Goal: Task Accomplishment & Management: Use online tool/utility

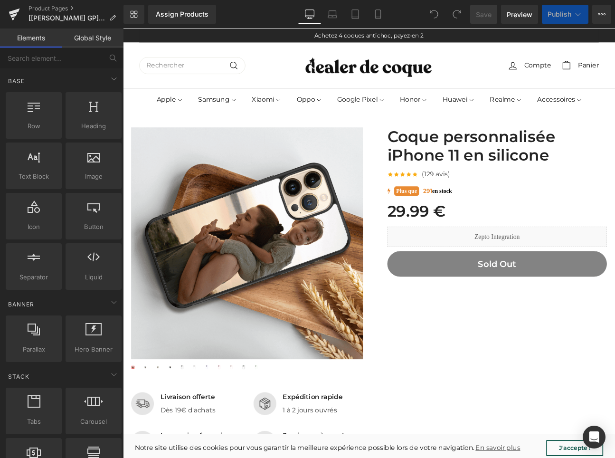
click at [563, 16] on span "Publish" at bounding box center [559, 14] width 24 height 8
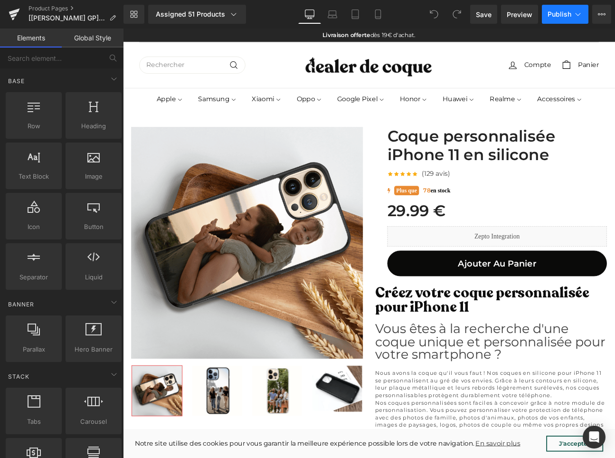
click at [578, 11] on icon at bounding box center [577, 13] width 9 height 9
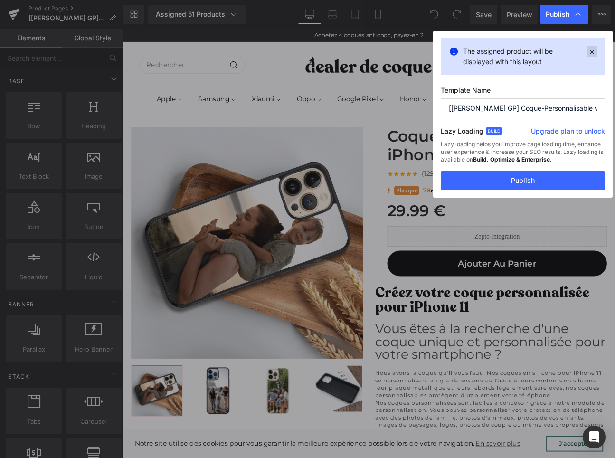
click at [593, 51] on icon at bounding box center [591, 51] width 11 height 11
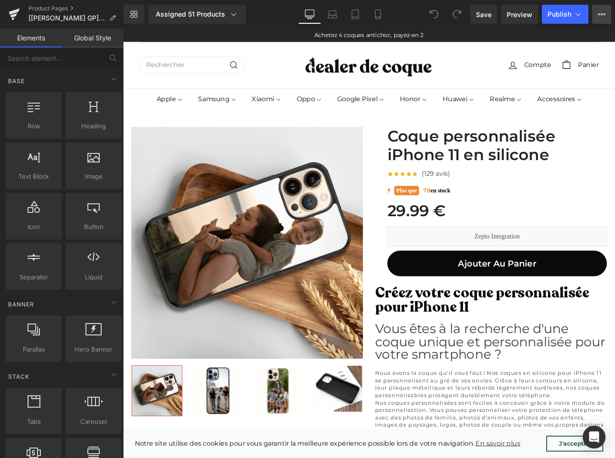
click at [602, 13] on icon at bounding box center [602, 14] width 8 height 8
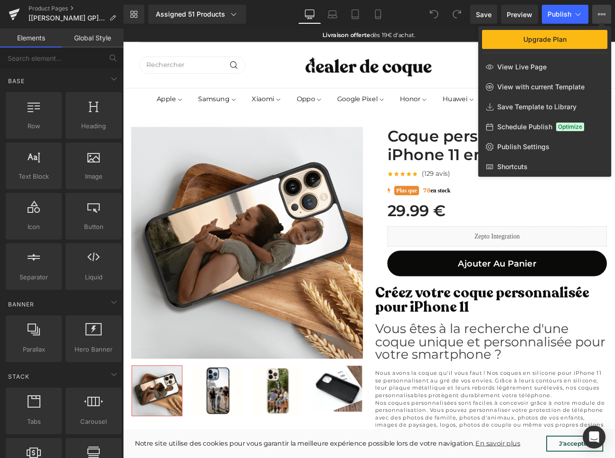
click at [541, 203] on div at bounding box center [369, 242] width 492 height 429
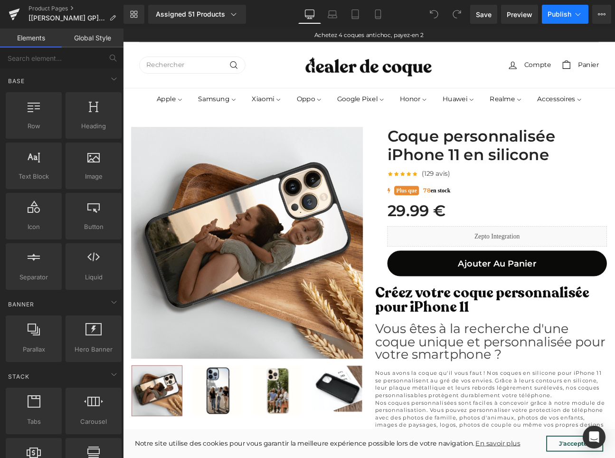
click at [583, 17] on button "Publish" at bounding box center [565, 14] width 47 height 19
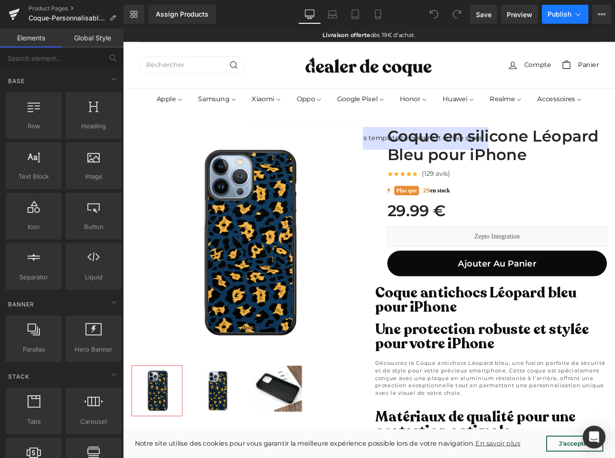
click at [567, 15] on span "Publish" at bounding box center [559, 14] width 24 height 8
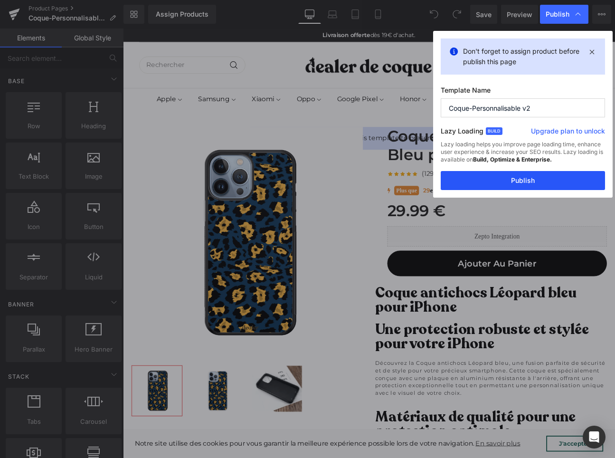
click at [544, 182] on button "Publish" at bounding box center [522, 180] width 164 height 19
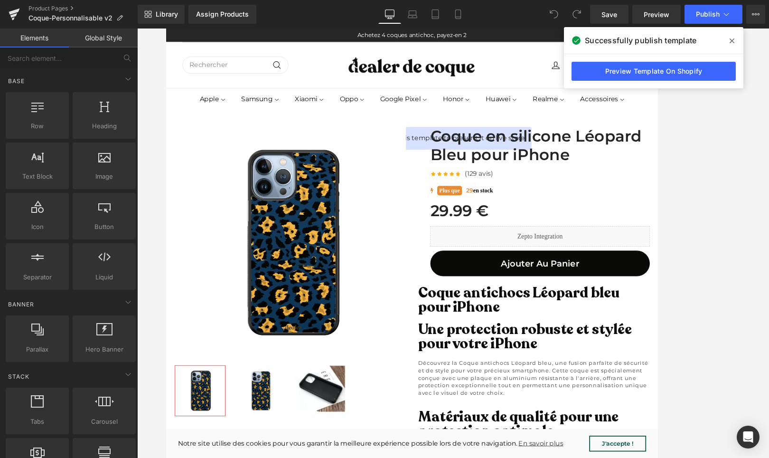
click at [614, 43] on icon at bounding box center [731, 41] width 5 height 8
